Goal: Task Accomplishment & Management: Manage account settings

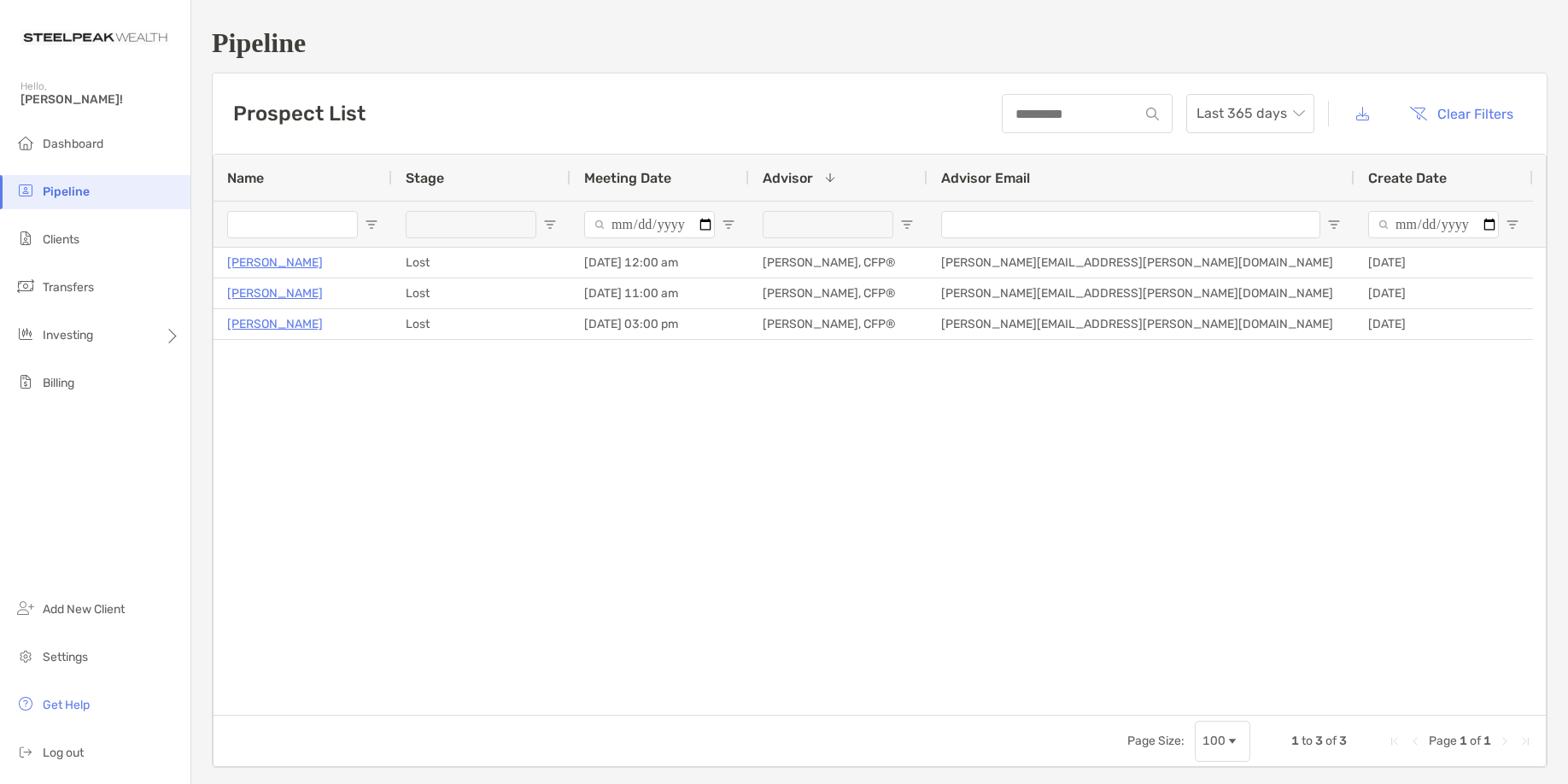
click at [662, 517] on div "[PERSON_NAME] Lost [DATE] 12:00 am [PERSON_NAME], CFP® [PERSON_NAME][EMAIL_ADDR…" at bounding box center [880, 481] width 1333 height 467
click at [577, 96] on div "Prospect List Last 365 days Clear Filters" at bounding box center [880, 113] width 1335 height 80
click at [821, 496] on div "[PERSON_NAME] Lost [DATE] 12:00 am [PERSON_NAME], CFP® [PERSON_NAME][EMAIL_ADDR…" at bounding box center [880, 481] width 1333 height 467
click at [1028, 28] on h1 "Pipeline" at bounding box center [879, 43] width 1335 height 31
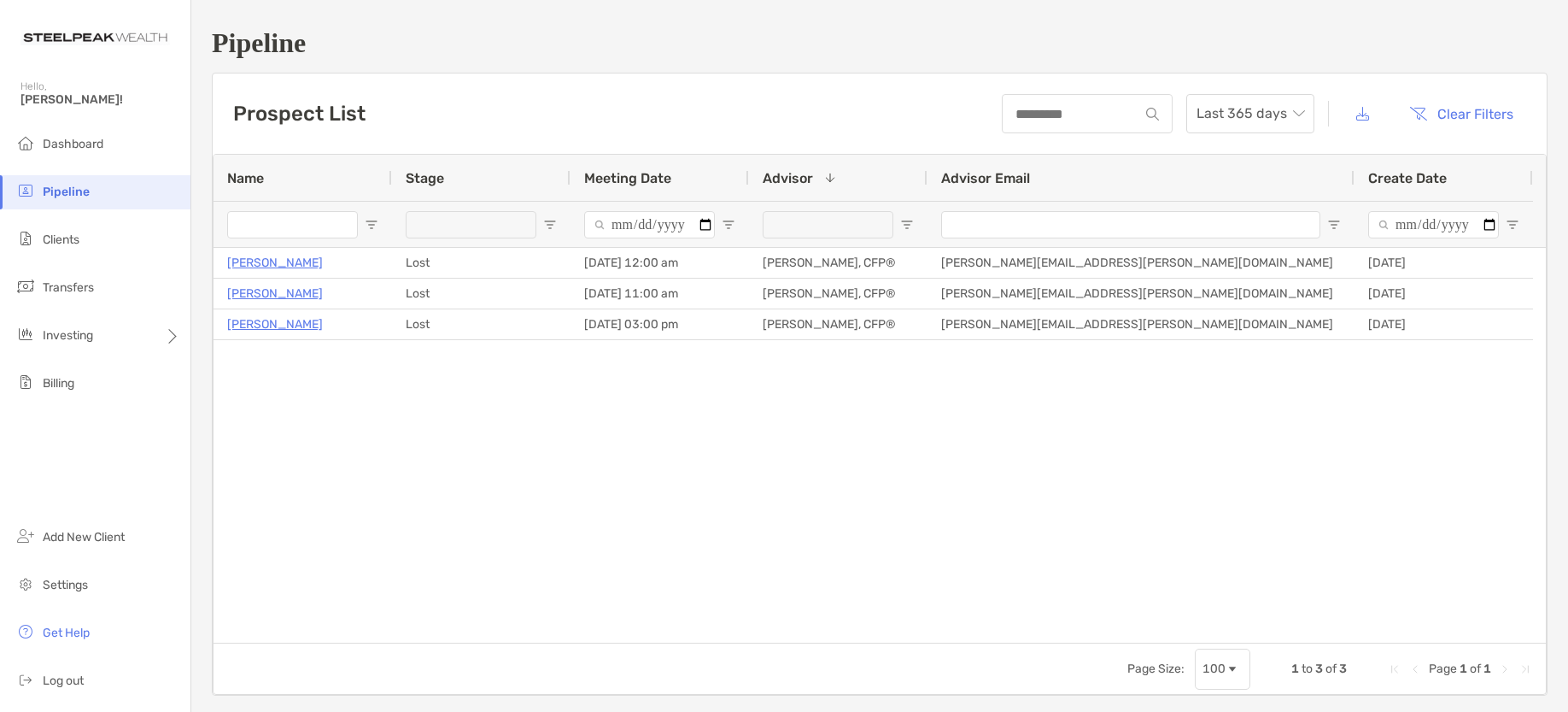
click at [746, 102] on div "Prospect List Last 365 days Clear Filters" at bounding box center [880, 113] width 1335 height 80
click at [559, 413] on div "[PERSON_NAME] Lost [DATE] 12:00 am [PERSON_NAME], CFP® [PERSON_NAME][EMAIL_ADDR…" at bounding box center [880, 445] width 1333 height 395
click at [517, 119] on div "Prospect List Last 365 days Clear Filters" at bounding box center [880, 113] width 1335 height 80
click at [745, 133] on div "Prospect List Last 365 days Clear Filters" at bounding box center [880, 113] width 1335 height 80
drag, startPoint x: 754, startPoint y: 113, endPoint x: 758, endPoint y: 103, distance: 10.8
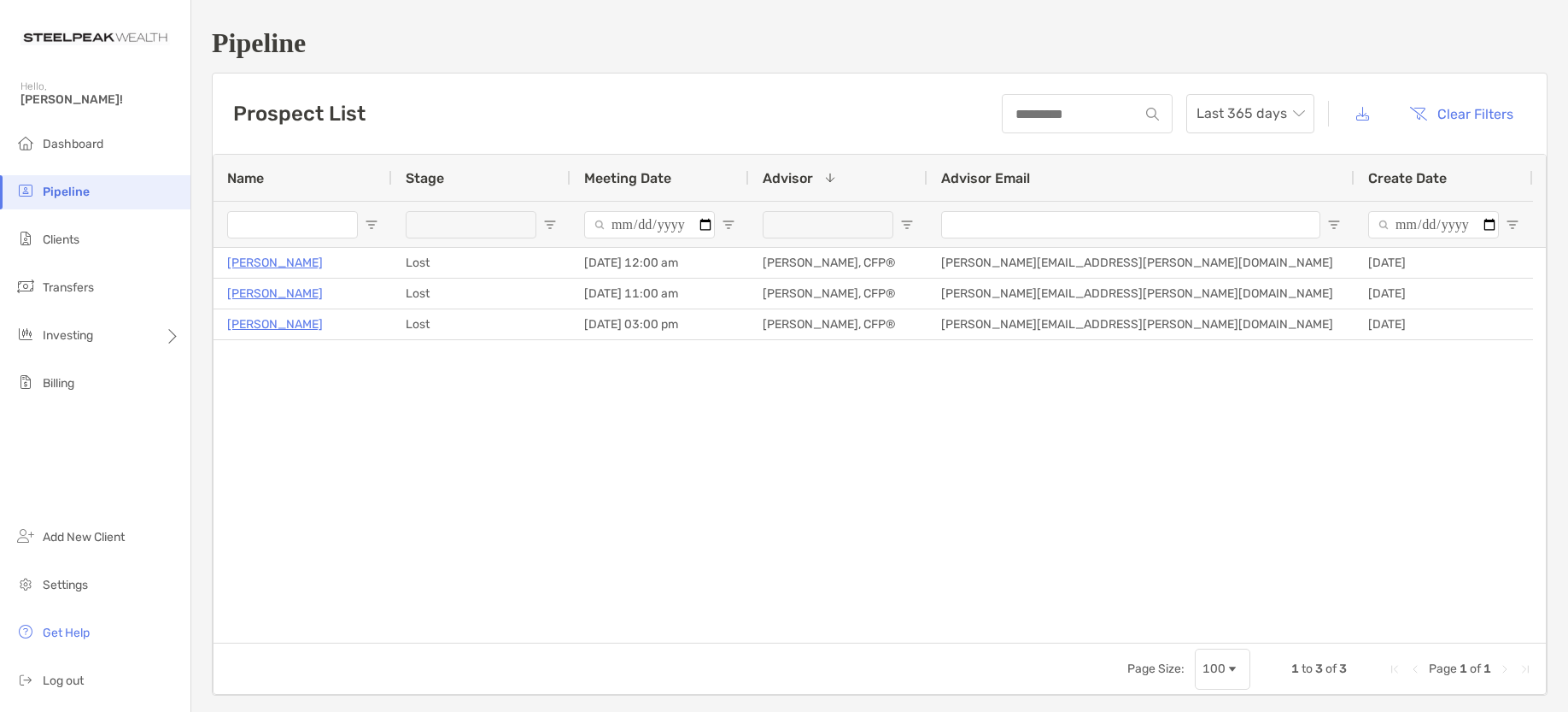
click at [754, 107] on div "Prospect List Last 365 days Clear Filters" at bounding box center [880, 113] width 1335 height 80
click at [1377, 610] on div "[PERSON_NAME] Lost [DATE] 12:00 am [PERSON_NAME], CFP® [PERSON_NAME][EMAIL_ADDR…" at bounding box center [880, 445] width 1333 height 395
drag, startPoint x: 1079, startPoint y: 493, endPoint x: 1278, endPoint y: 45, distance: 490.2
click at [1099, 448] on div "[PERSON_NAME] Lost [DATE] 12:00 am [PERSON_NAME], CFP® [PERSON_NAME][EMAIL_ADDR…" at bounding box center [880, 445] width 1333 height 395
